Goal: Transaction & Acquisition: Purchase product/service

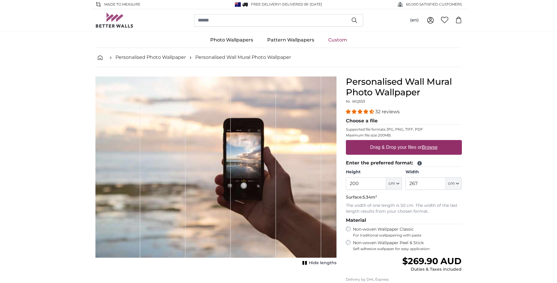
click at [113, 17] on img at bounding box center [115, 20] width 38 height 15
drag, startPoint x: 361, startPoint y: 182, endPoint x: 343, endPoint y: 182, distance: 17.6
click at [343, 182] on div "Personalised Wall Mural Photo Wallpaper Nr. WQ553 32 reviews Choose a file Supp…" at bounding box center [403, 213] width 125 height 275
type input "246"
click at [429, 185] on input "267" at bounding box center [426, 183] width 40 height 12
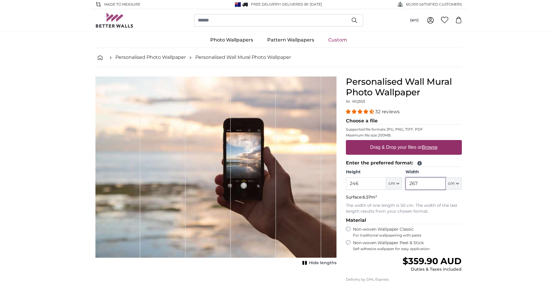
click at [429, 185] on input "267" at bounding box center [426, 183] width 40 height 12
type input "292"
